Goal: Navigation & Orientation: Go to known website

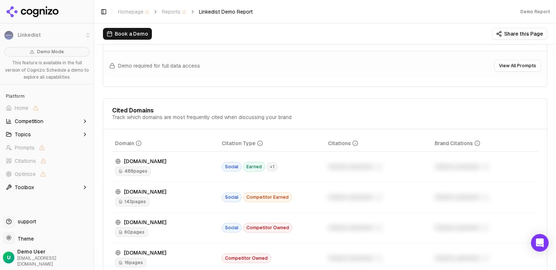
scroll to position [576, 0]
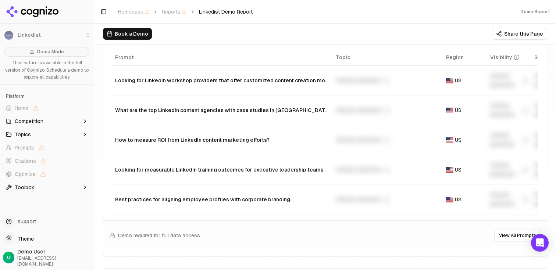
click at [516, 32] on button "Share this Page" at bounding box center [519, 34] width 55 height 12
click at [440, 36] on div "Book a Demo Share this Page" at bounding box center [325, 34] width 444 height 12
click at [394, 35] on div "Book a Demo Share this Page" at bounding box center [325, 34] width 444 height 12
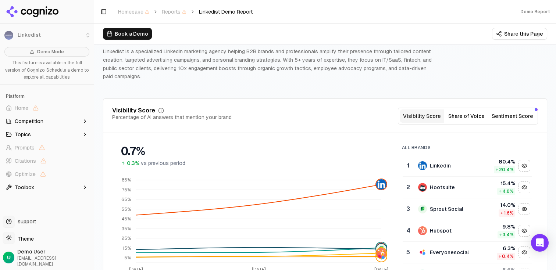
scroll to position [42, 0]
click at [503, 119] on button "Sentiment Score" at bounding box center [512, 116] width 47 height 13
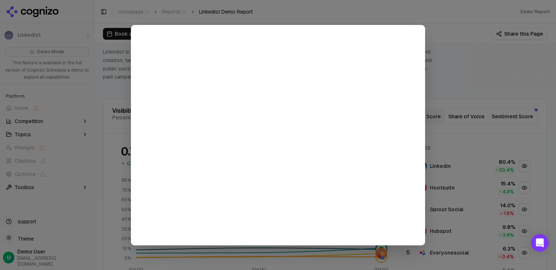
click at [449, 86] on div at bounding box center [278, 135] width 556 height 270
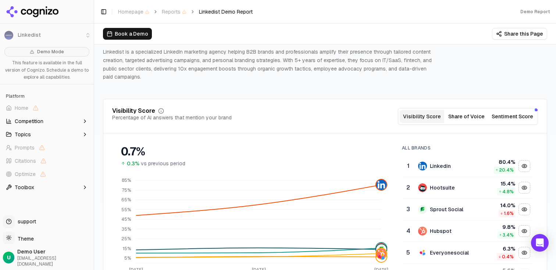
click at [457, 111] on button "Share of Voice" at bounding box center [466, 116] width 44 height 13
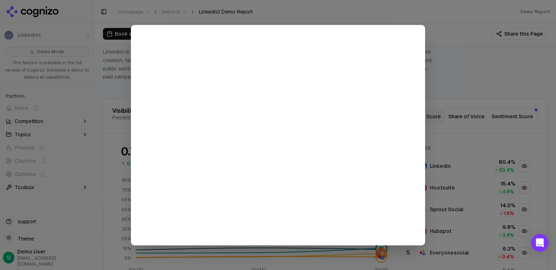
click at [451, 84] on div at bounding box center [278, 135] width 556 height 270
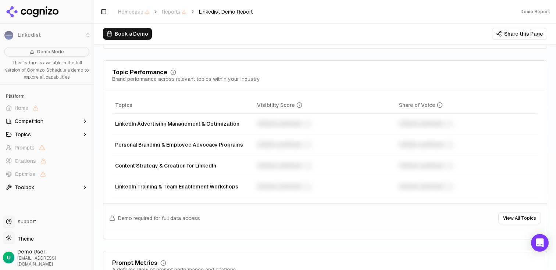
scroll to position [0, 0]
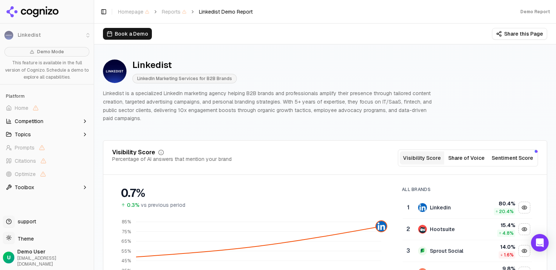
click at [512, 36] on button "Share this Page" at bounding box center [519, 34] width 55 height 12
click at [24, 10] on icon at bounding box center [24, 12] width 6 height 6
